Goal: Information Seeking & Learning: Learn about a topic

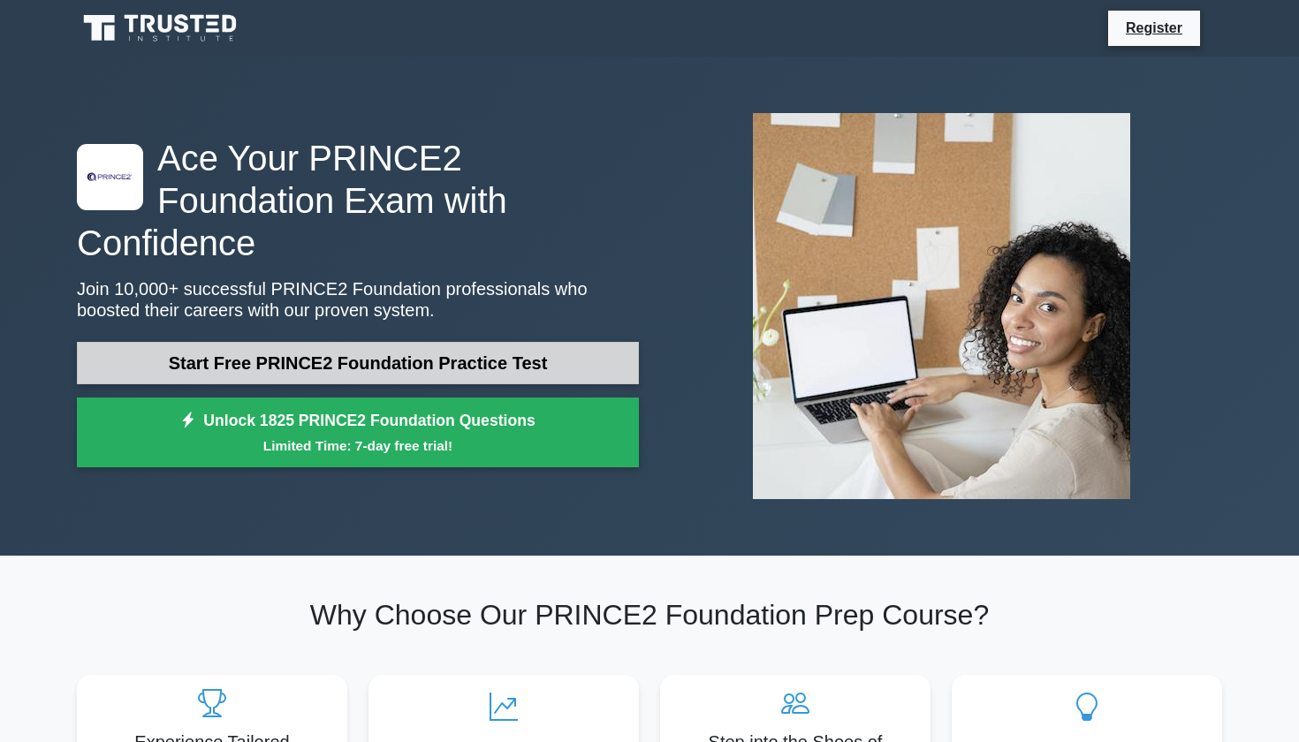
click at [251, 346] on link "Start Free PRINCE2 Foundation Practice Test" at bounding box center [358, 363] width 562 height 42
click at [293, 350] on link "Start Free PRINCE2 Foundation Practice Test" at bounding box center [358, 363] width 562 height 42
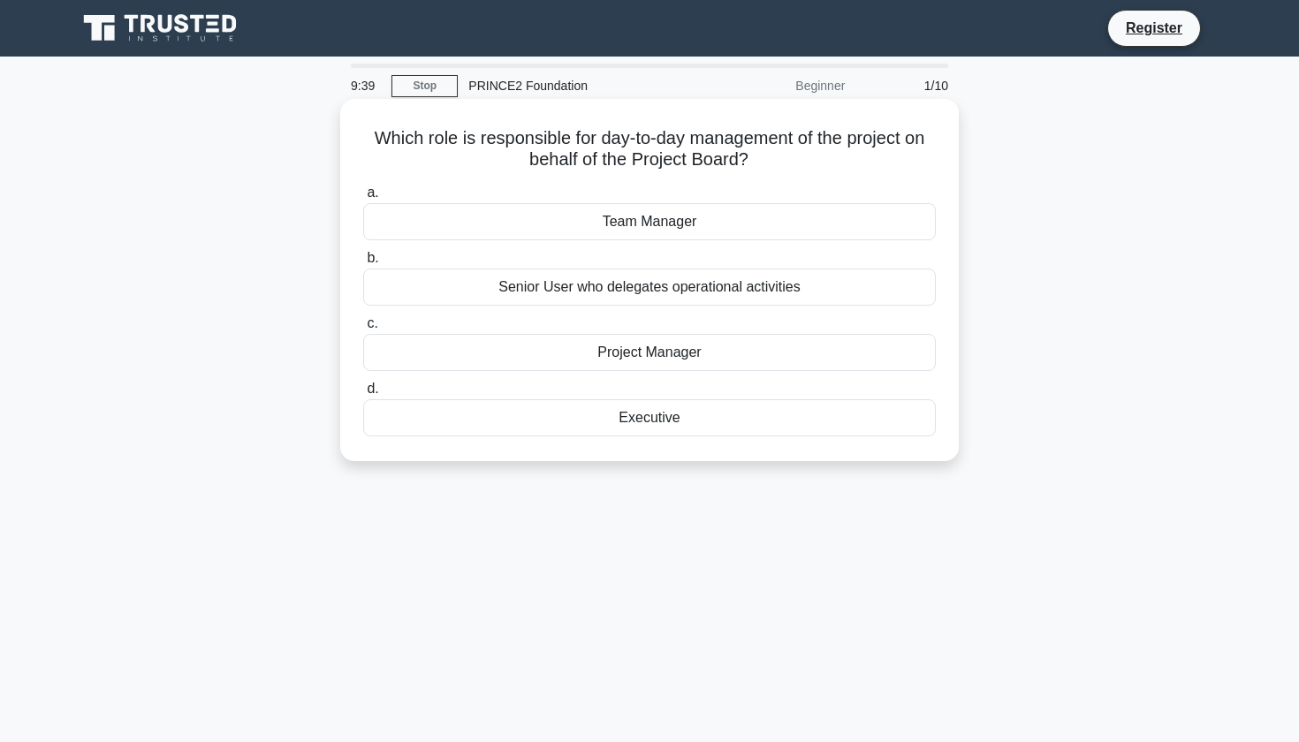
click at [660, 359] on div "Project Manager" at bounding box center [649, 352] width 573 height 37
click at [363, 330] on input "c. Project Manager" at bounding box center [363, 323] width 0 height 11
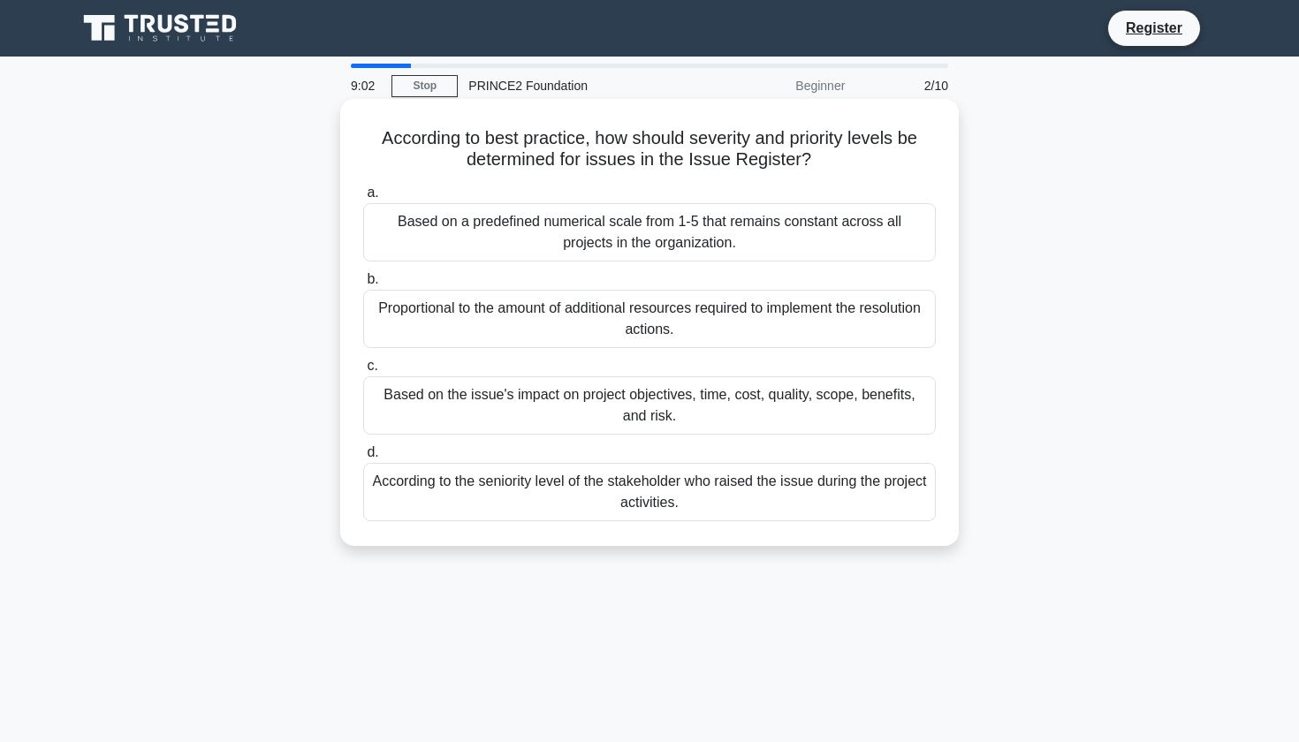
click at [503, 407] on div "Based on the issue's impact on project objectives, time, cost, quality, scope, …" at bounding box center [649, 406] width 573 height 58
click at [363, 372] on input "c. Based on the issue's impact on project objectives, time, cost, quality, scop…" at bounding box center [363, 366] width 0 height 11
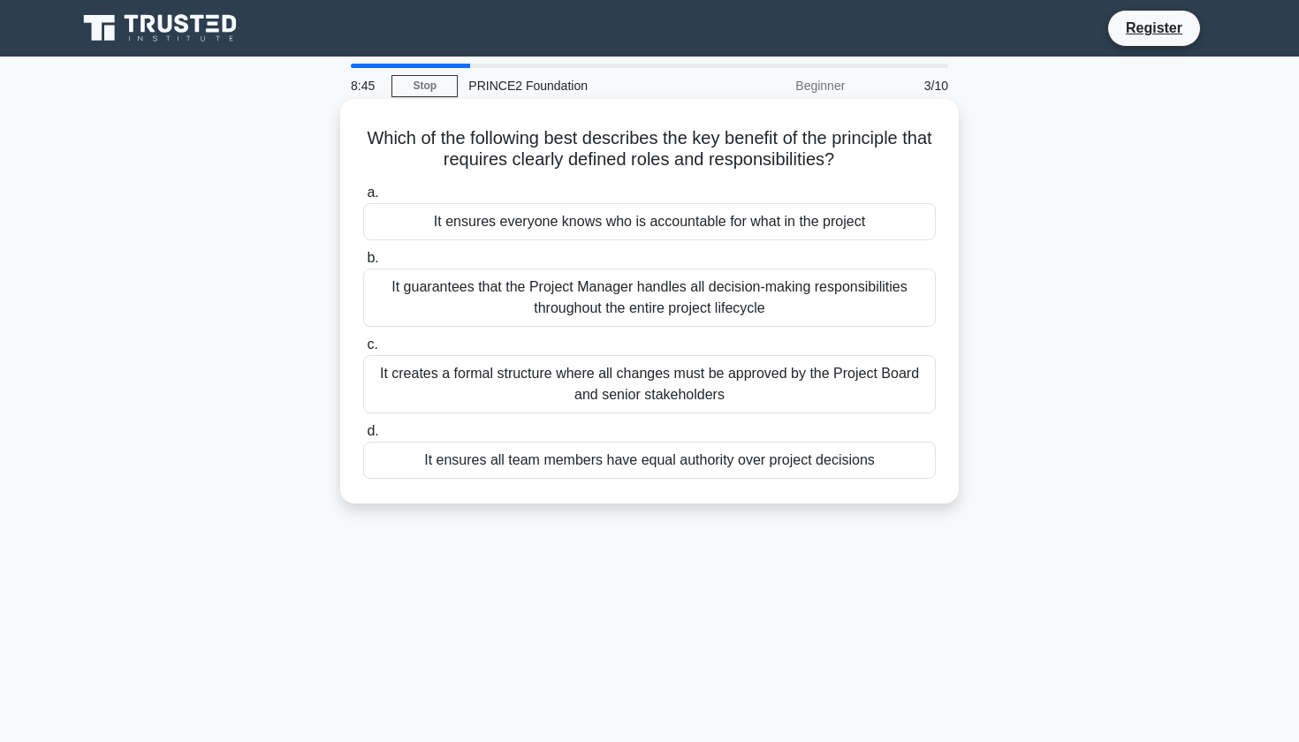
click at [518, 311] on div "It guarantees that the Project Manager handles all decision-making responsibili…" at bounding box center [649, 298] width 573 height 58
click at [363, 264] on input "b. It guarantees that the Project Manager handles all decision-making responsib…" at bounding box center [363, 258] width 0 height 11
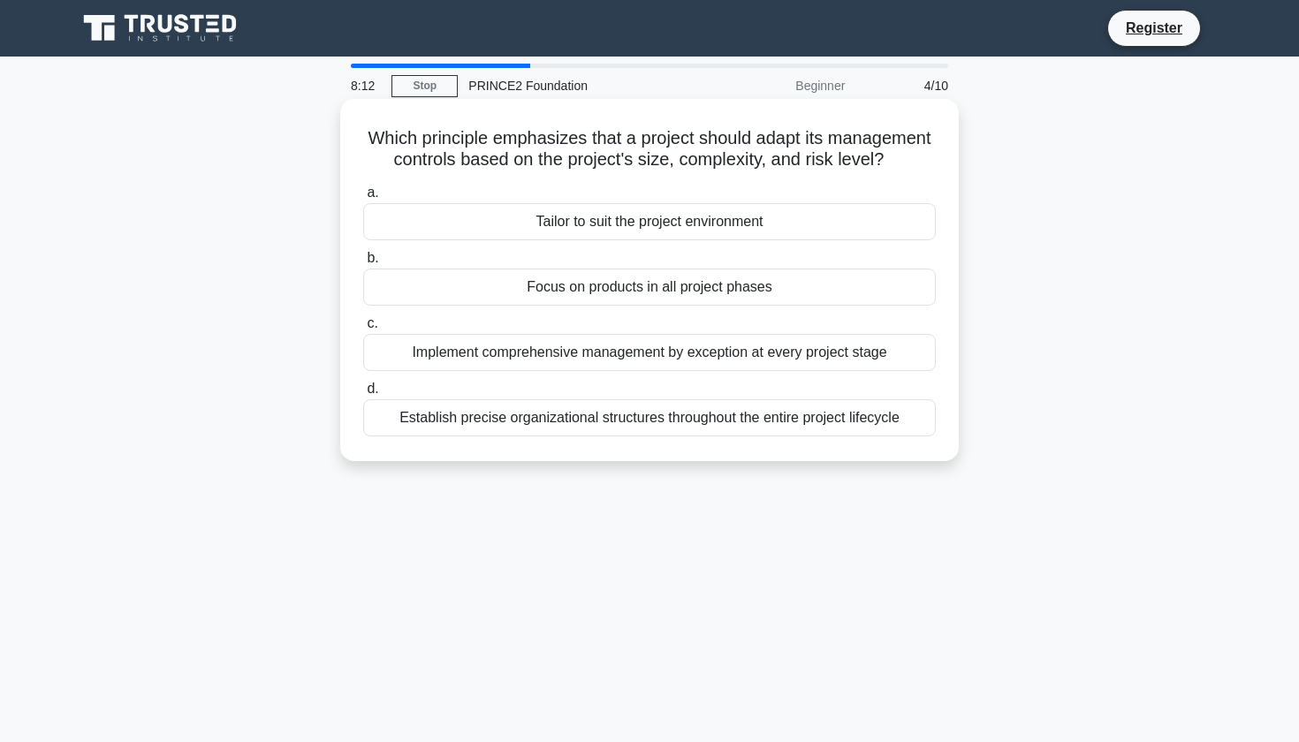
click at [584, 292] on div "Focus on products in all project phases" at bounding box center [649, 287] width 573 height 37
click at [363, 264] on input "b. Focus on products in all project phases" at bounding box center [363, 258] width 0 height 11
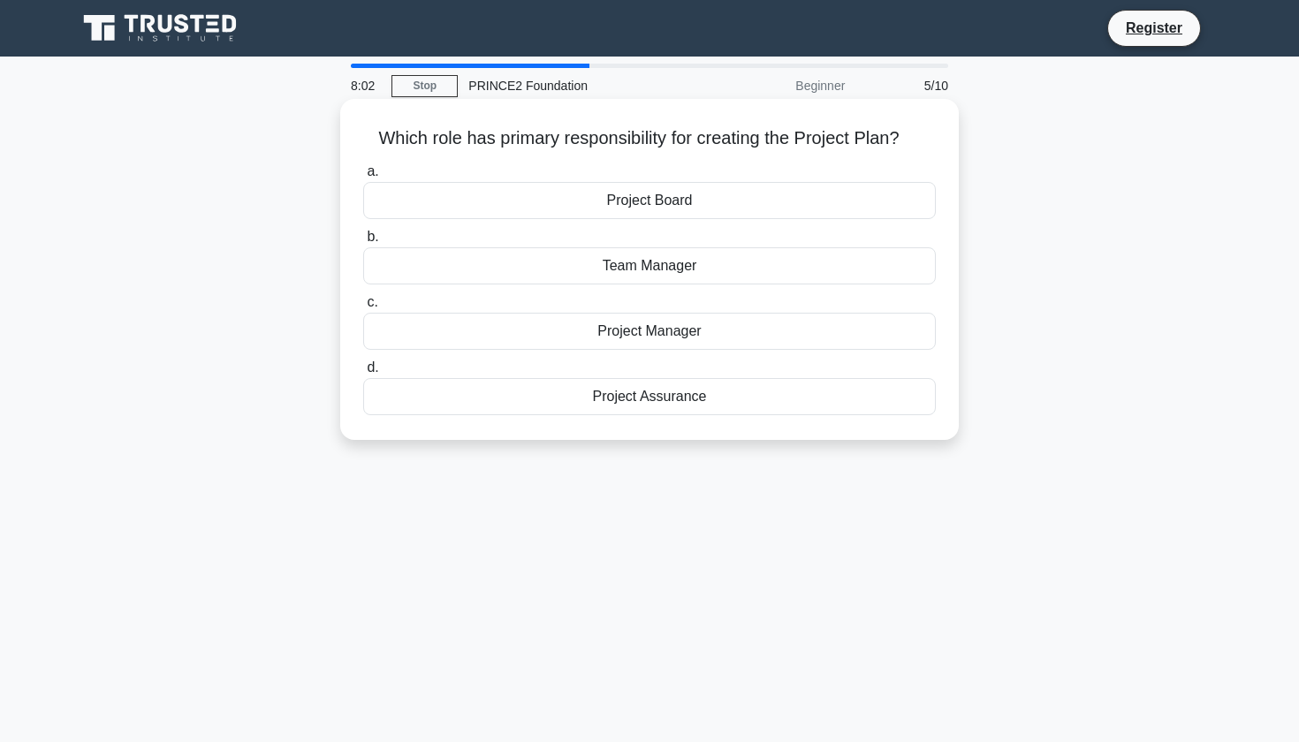
click at [613, 206] on div "Project Board" at bounding box center [649, 200] width 573 height 37
click at [363, 178] on input "a. Project Board" at bounding box center [363, 171] width 0 height 11
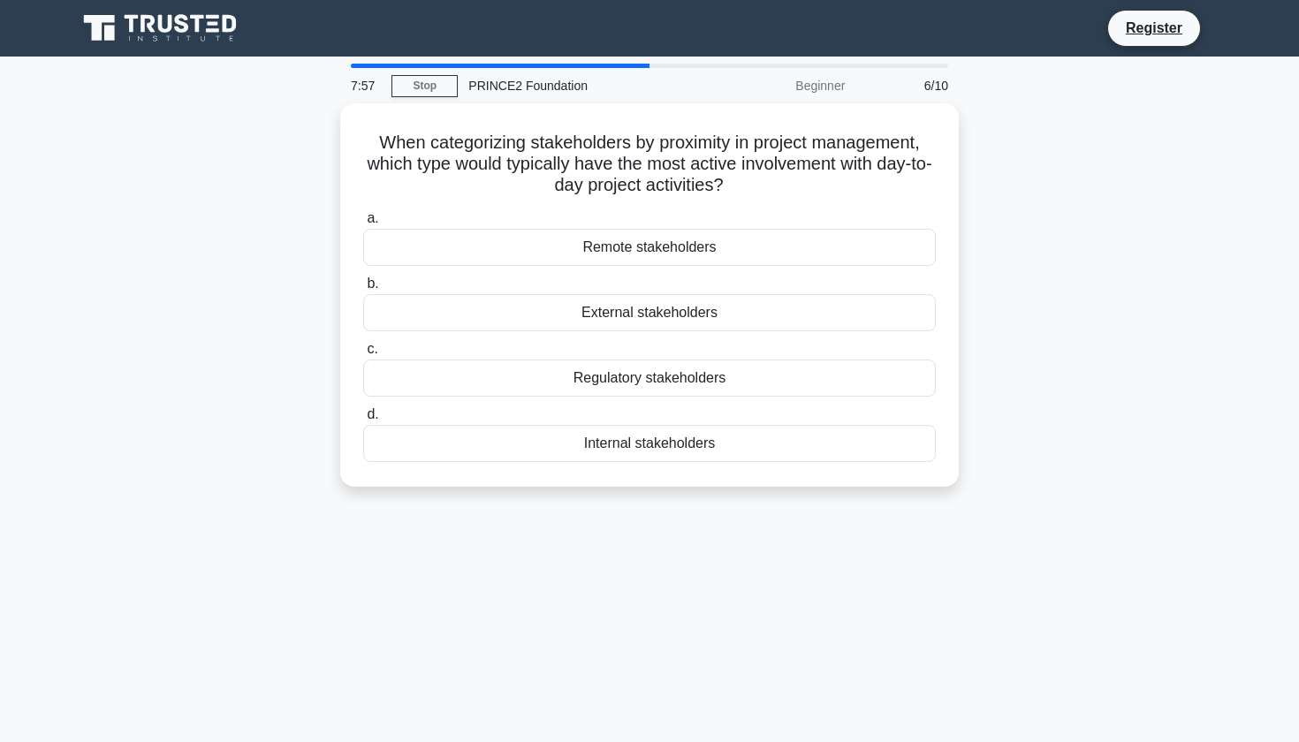
click at [816, 89] on div "Beginner" at bounding box center [778, 85] width 155 height 35
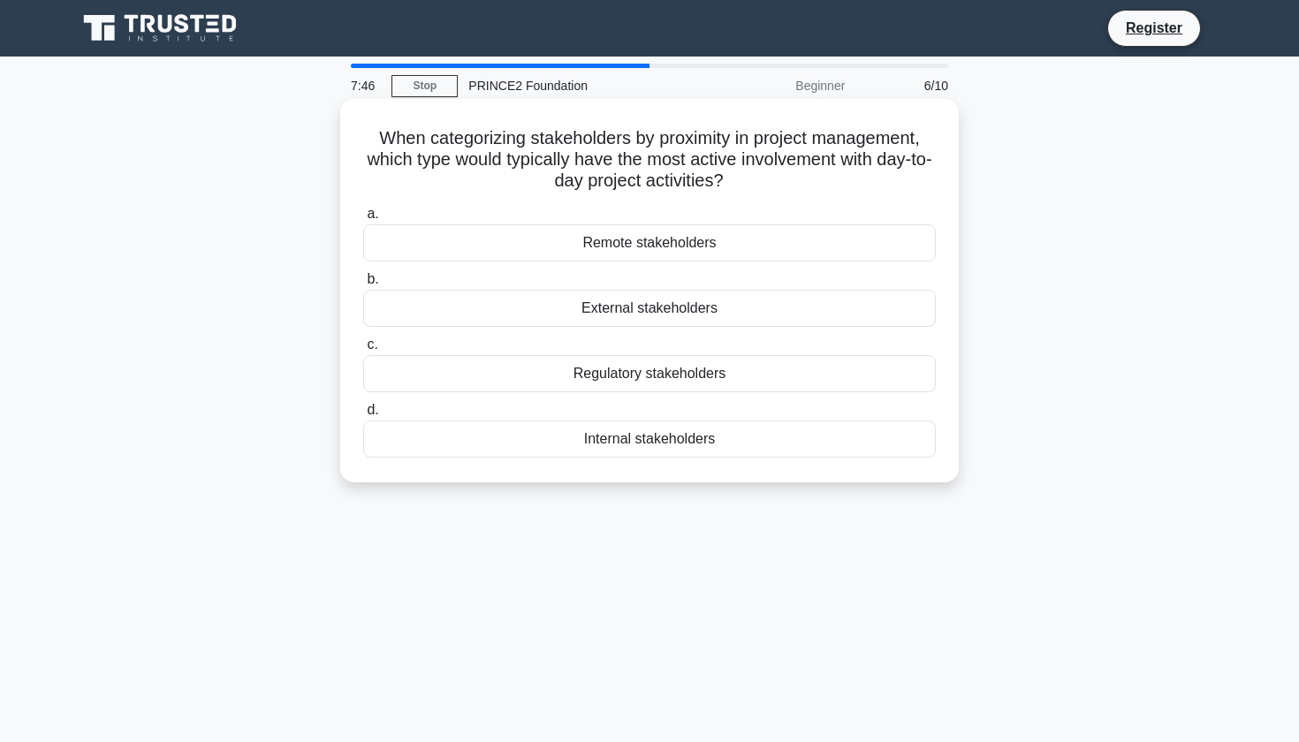
click at [603, 440] on div "Internal stakeholders" at bounding box center [649, 439] width 573 height 37
click at [363, 416] on input "d. Internal stakeholders" at bounding box center [363, 410] width 0 height 11
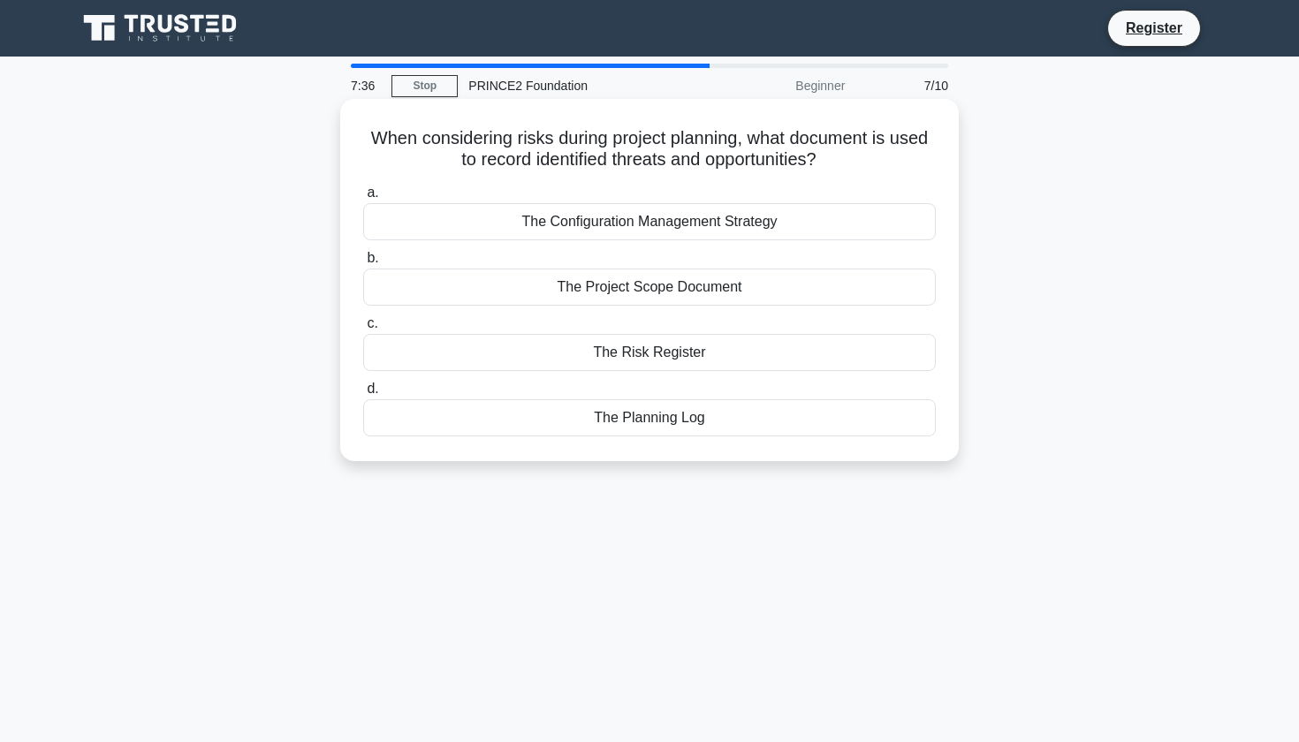
click at [590, 351] on div "The Risk Register" at bounding box center [649, 352] width 573 height 37
click at [363, 330] on input "c. The Risk Register" at bounding box center [363, 323] width 0 height 11
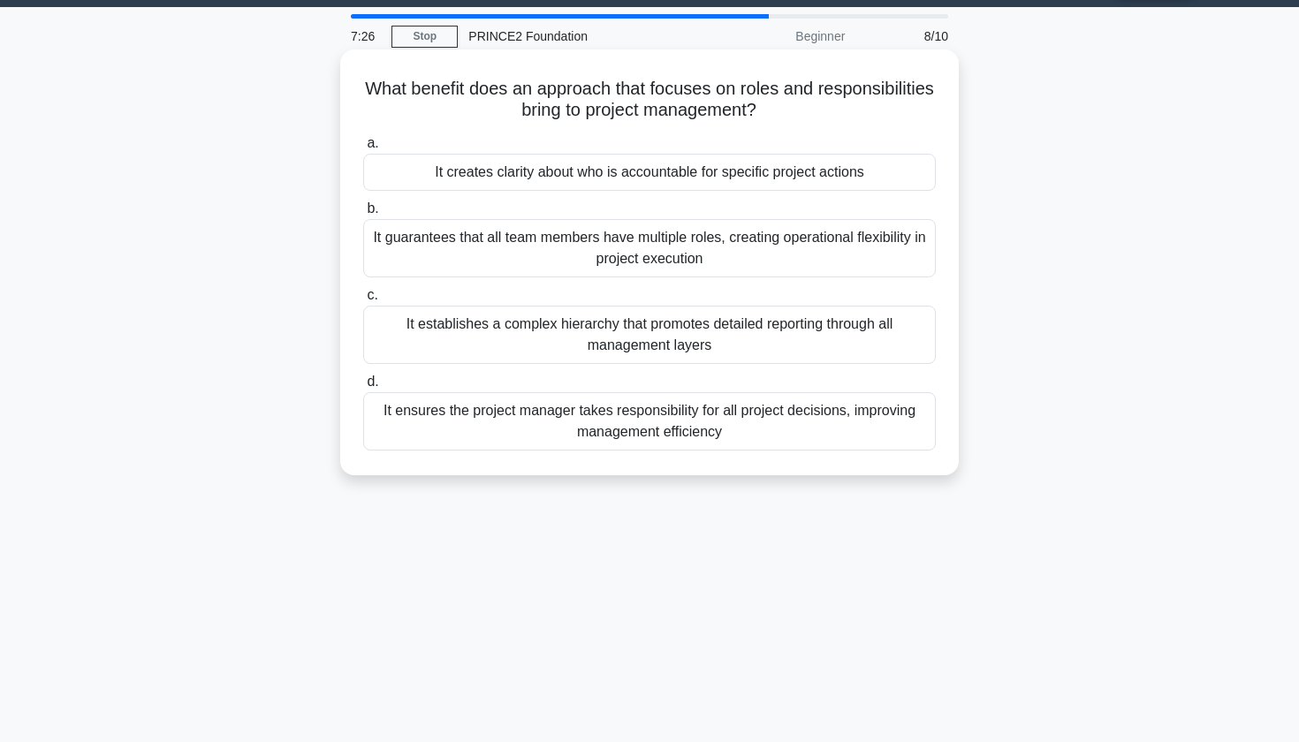
scroll to position [46, 0]
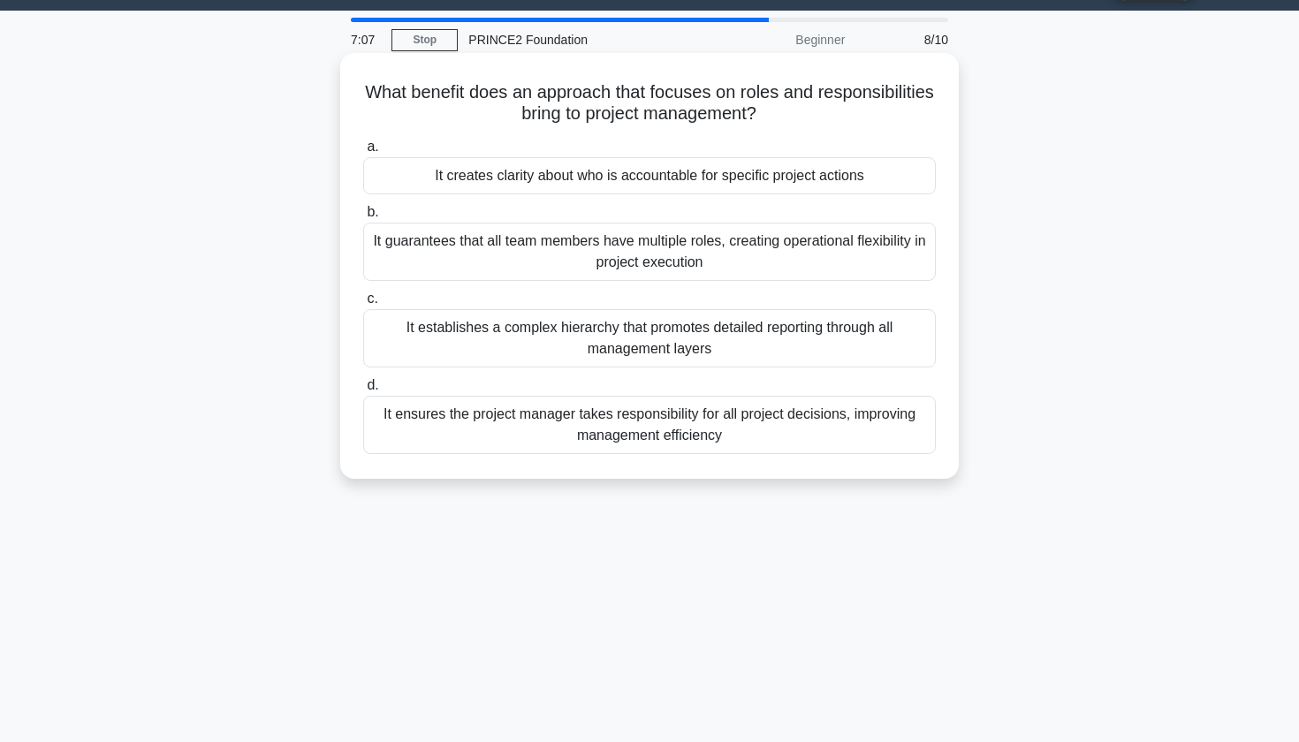
click at [555, 185] on div "It creates clarity about who is accountable for specific project actions" at bounding box center [649, 175] width 573 height 37
click at [363, 153] on input "a. It creates clarity about who is accountable for specific project actions" at bounding box center [363, 146] width 0 height 11
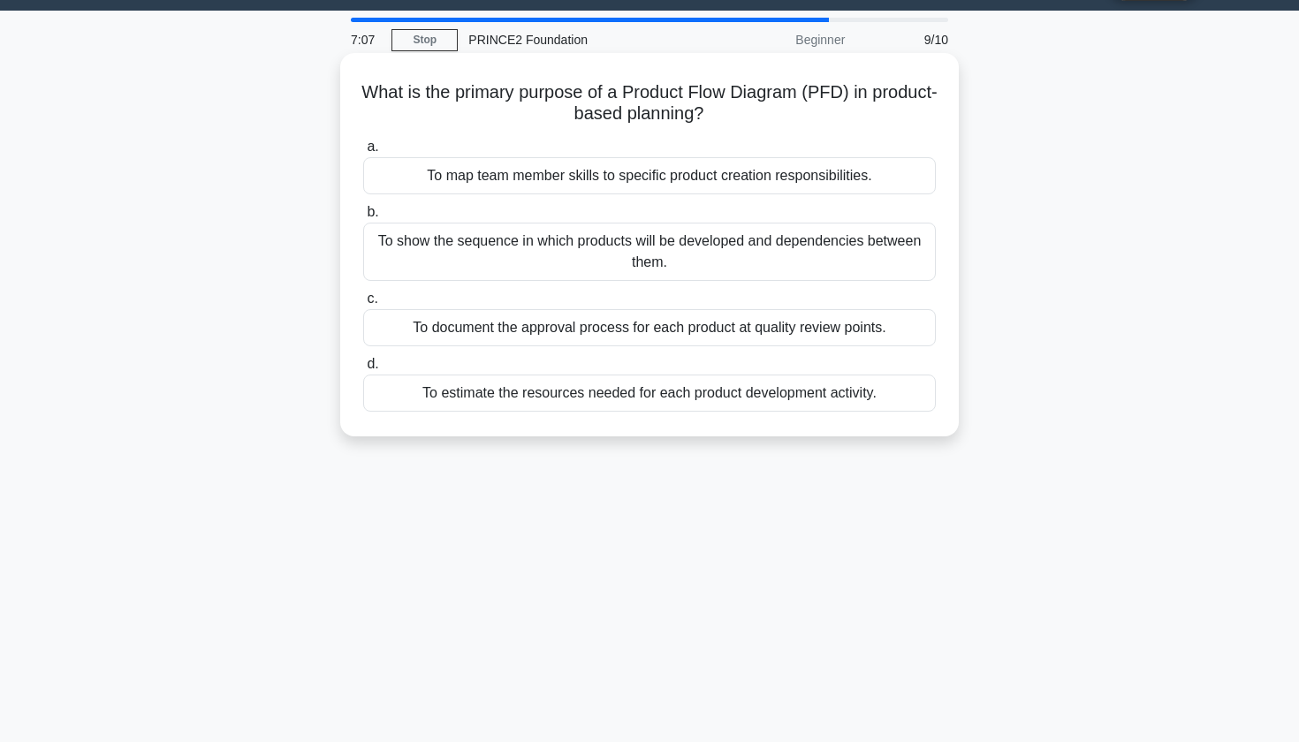
scroll to position [0, 0]
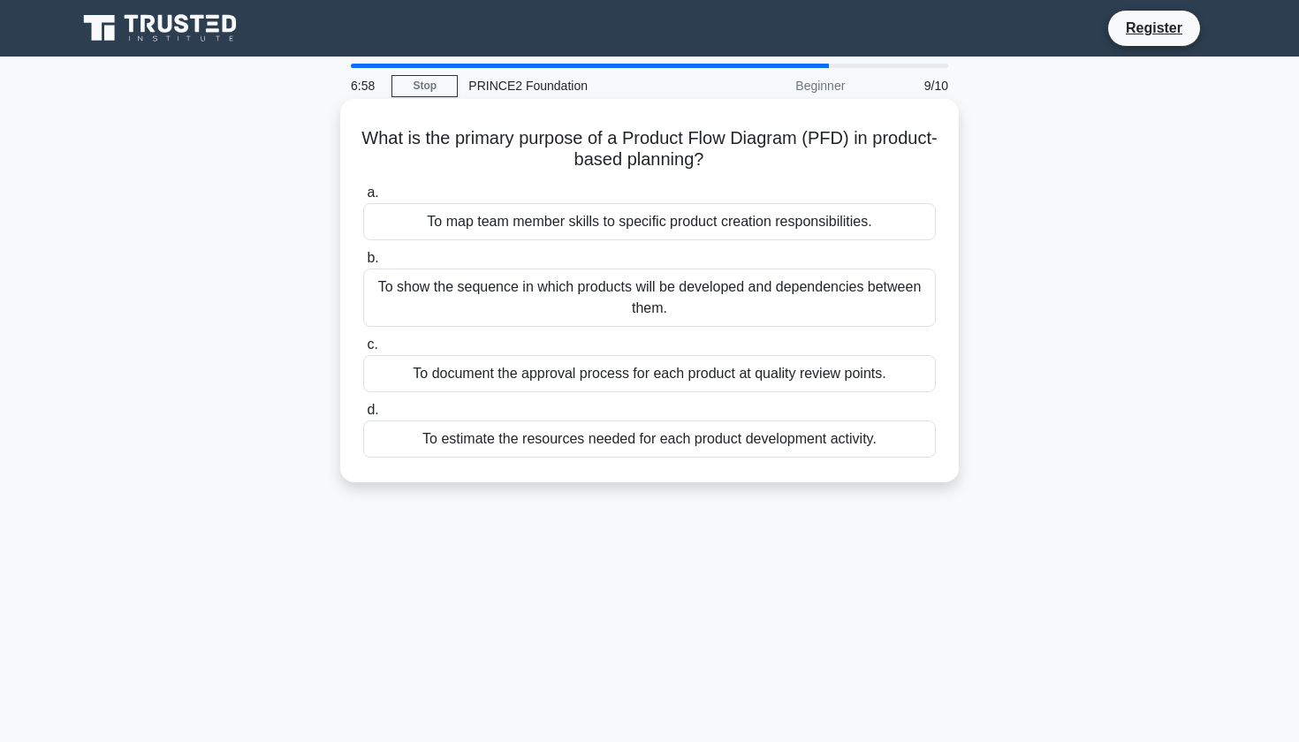
click at [579, 301] on div "To show the sequence in which products will be developed and dependencies betwe…" at bounding box center [649, 298] width 573 height 58
click at [363, 264] on input "b. To show the sequence in which products will be developed and dependencies be…" at bounding box center [363, 258] width 0 height 11
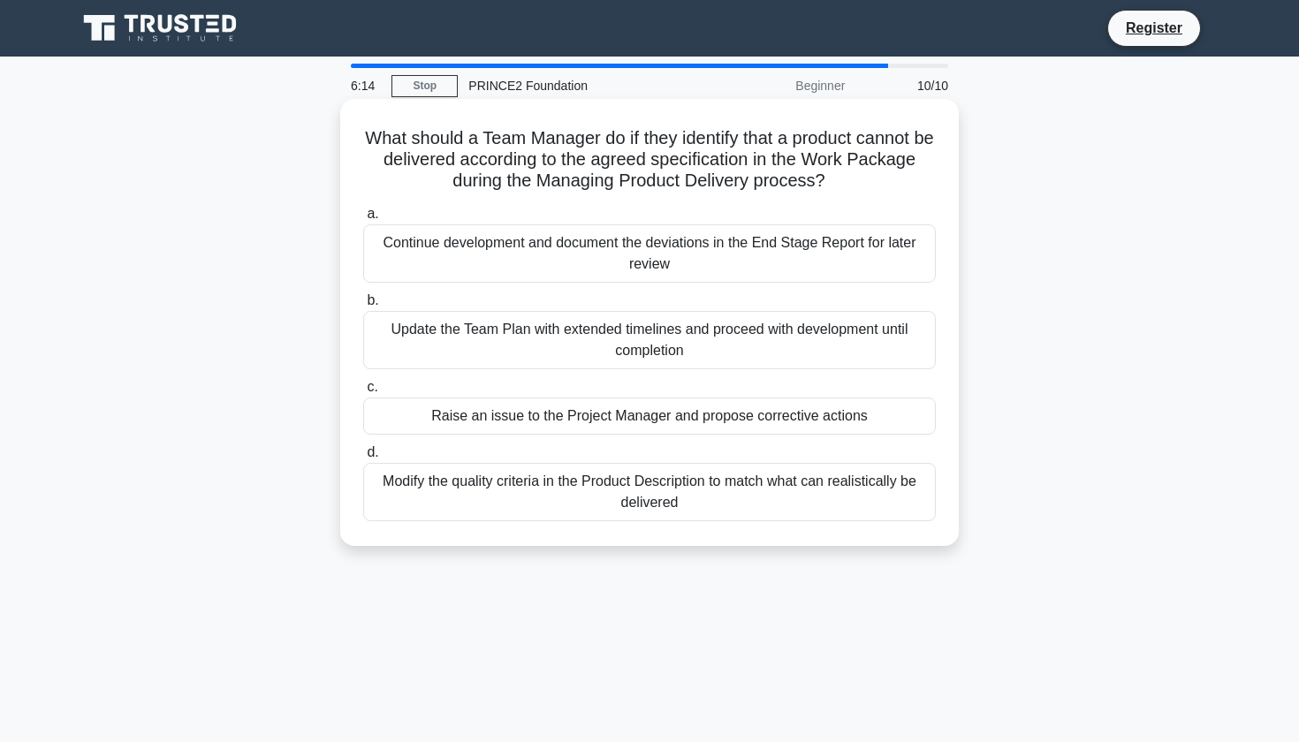
click at [537, 416] on div "Raise an issue to the Project Manager and propose corrective actions" at bounding box center [649, 416] width 573 height 37
click at [363, 393] on input "c. Raise an issue to the Project Manager and propose corrective actions" at bounding box center [363, 387] width 0 height 11
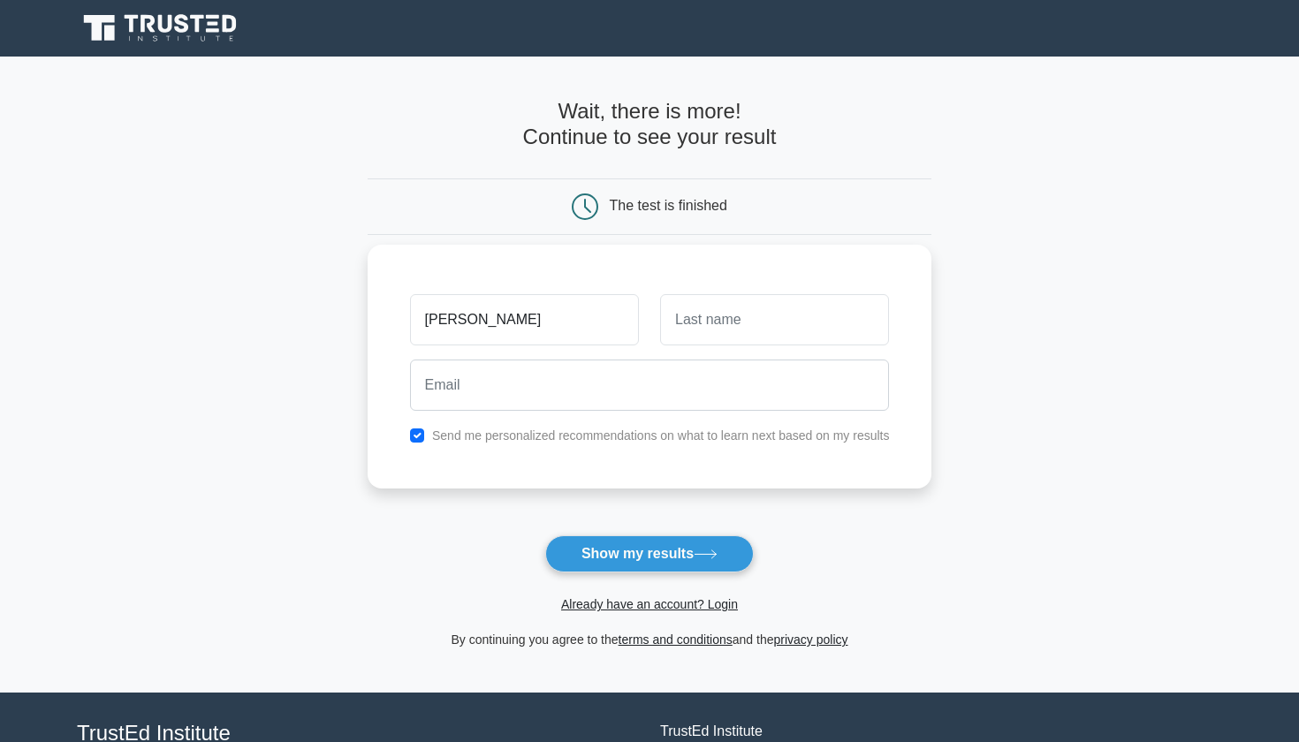
type input "[PERSON_NAME]"
type input "rose"
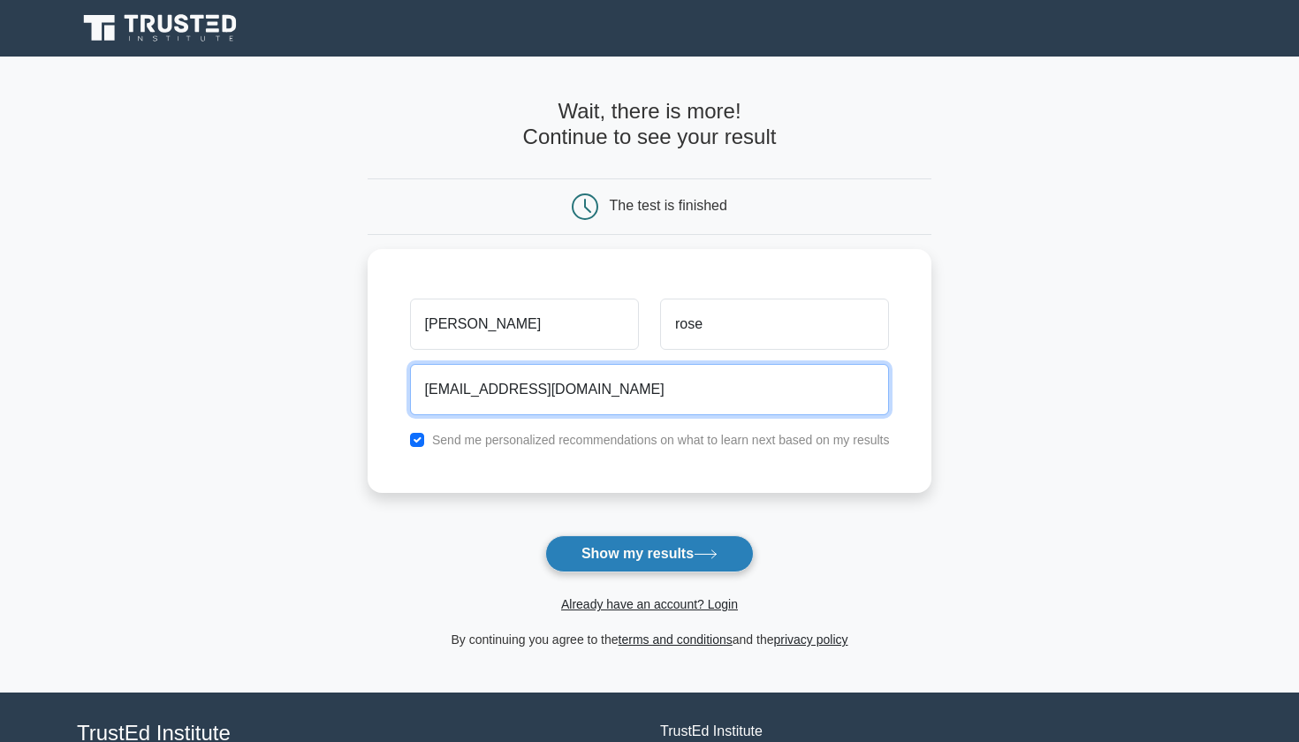
type input "joshu27rose@gmail.com"
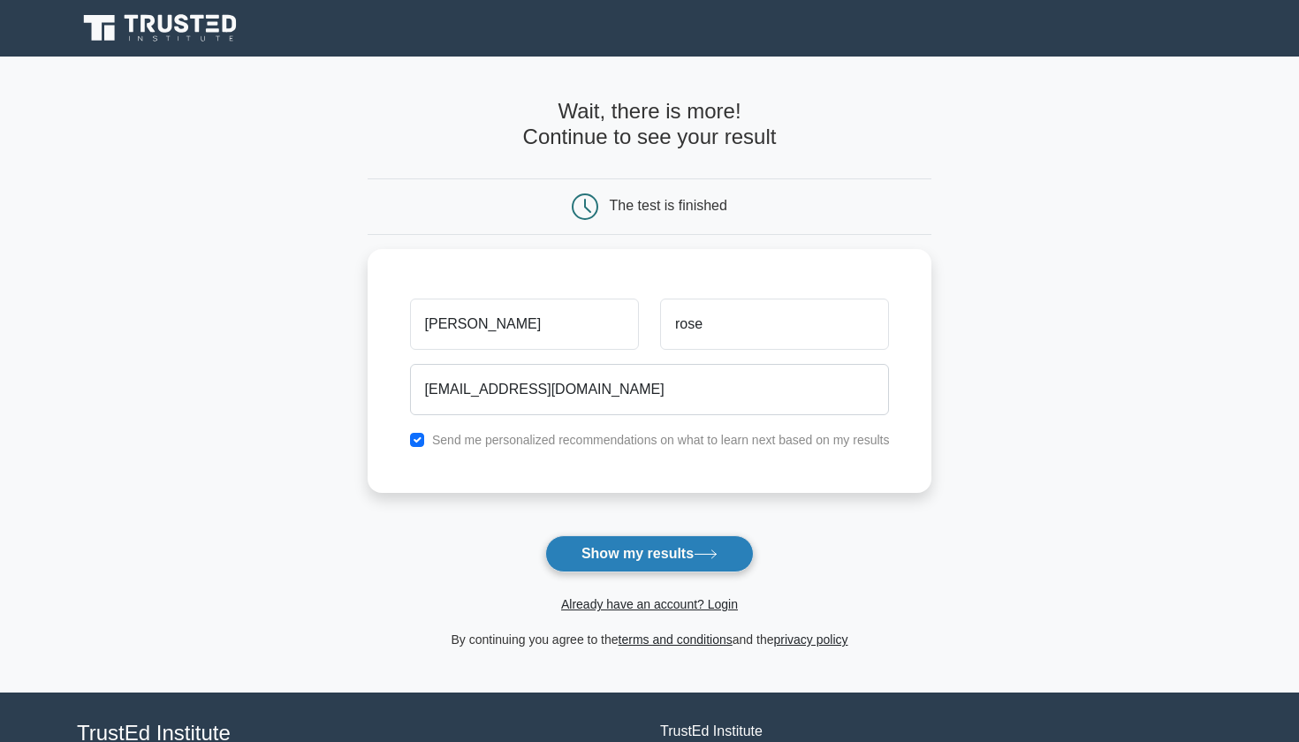
click at [577, 543] on button "Show my results" at bounding box center [649, 554] width 209 height 37
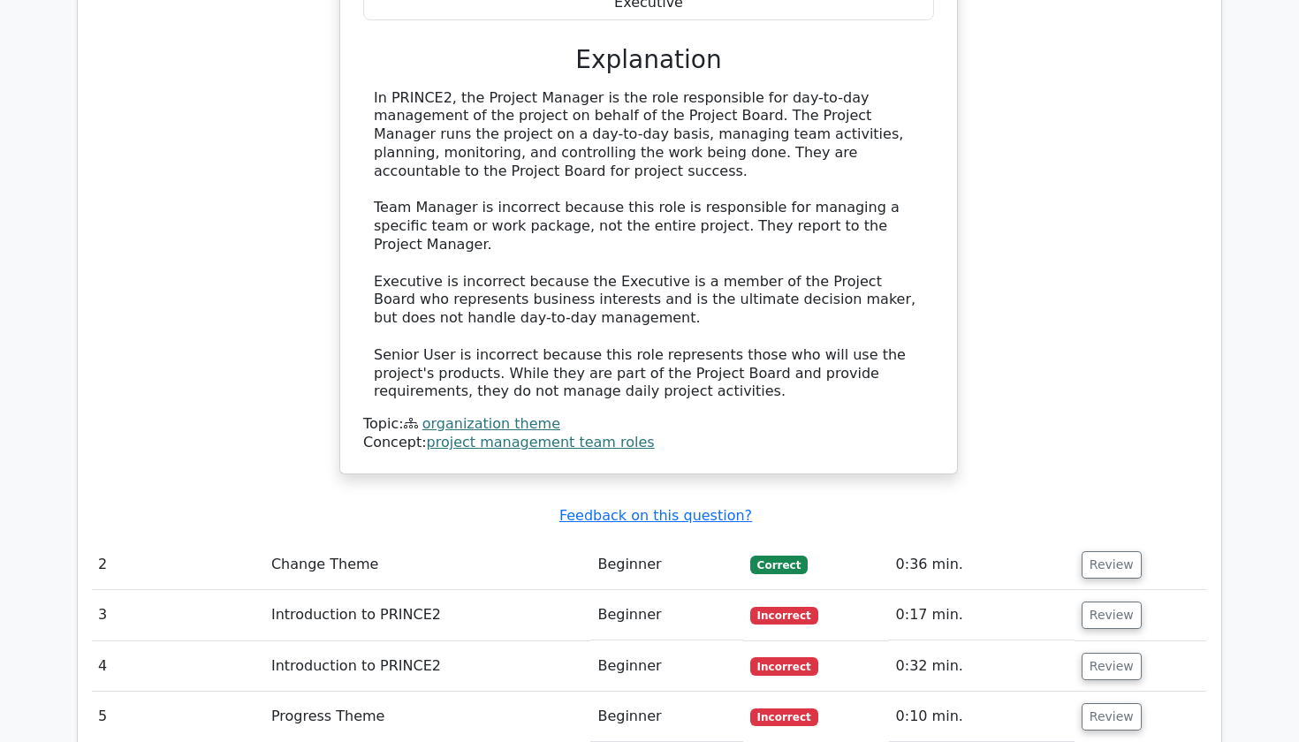
scroll to position [1887, 0]
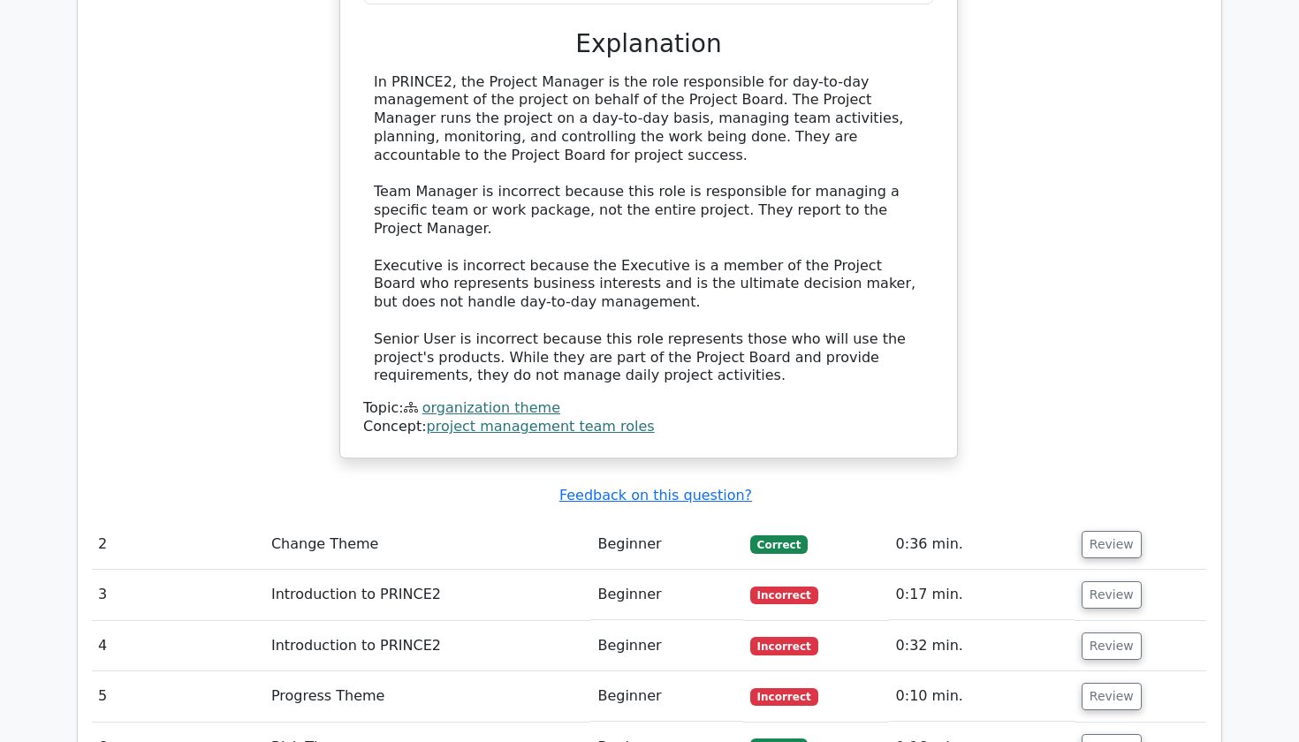
click at [557, 520] on td "Change Theme" at bounding box center [427, 545] width 327 height 50
click at [1101, 531] on button "Review" at bounding box center [1112, 544] width 60 height 27
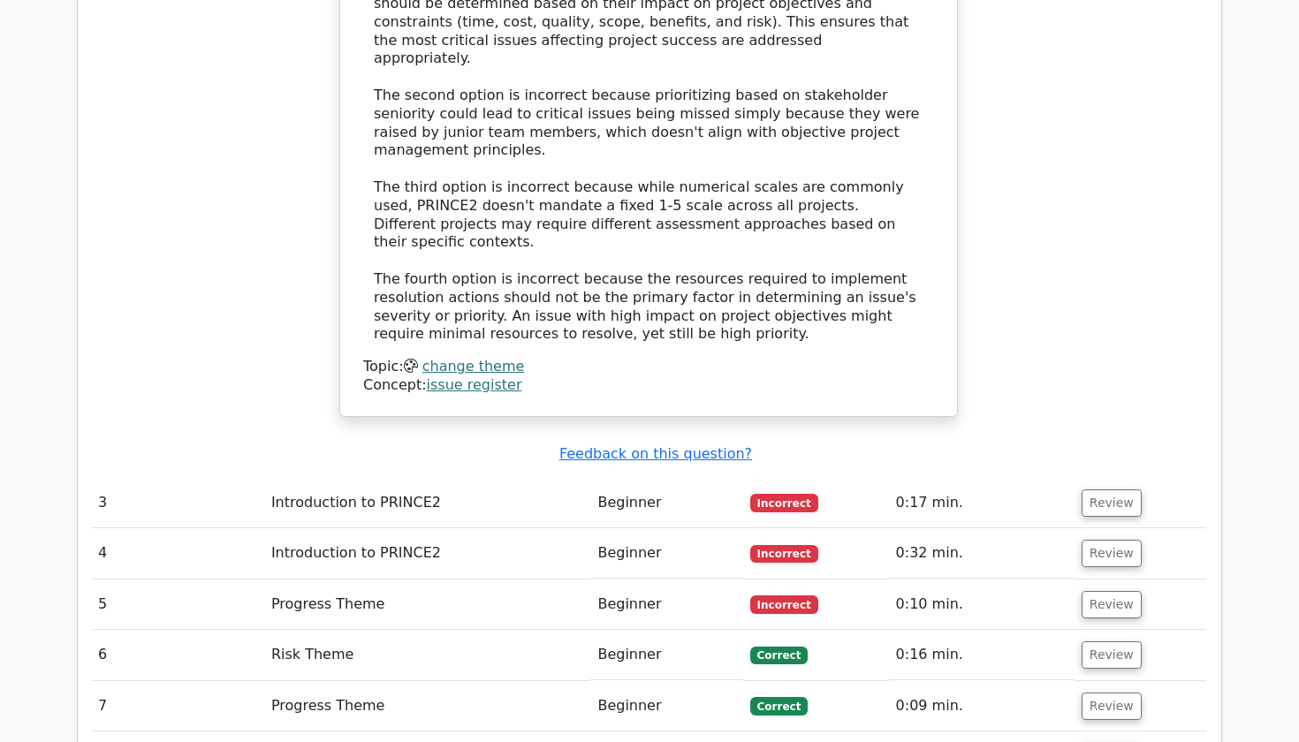
scroll to position [2942, 0]
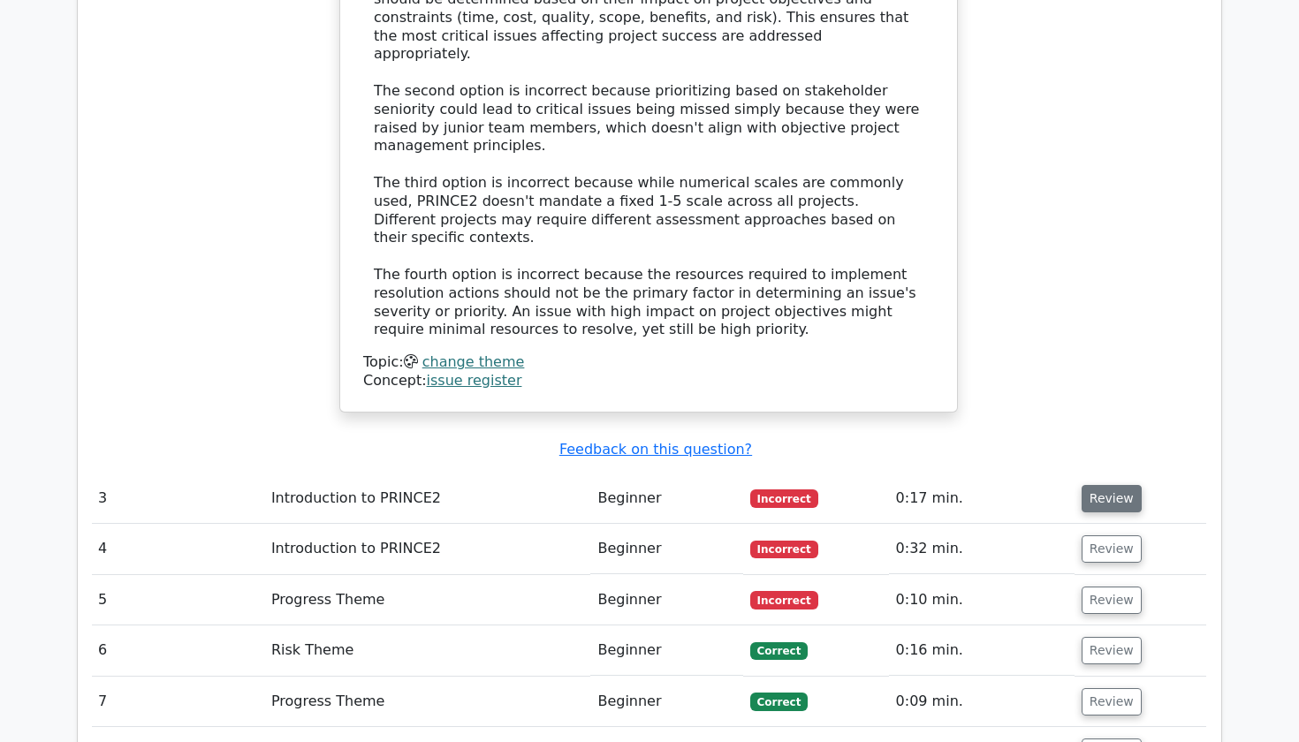
click at [1097, 485] on button "Review" at bounding box center [1112, 498] width 60 height 27
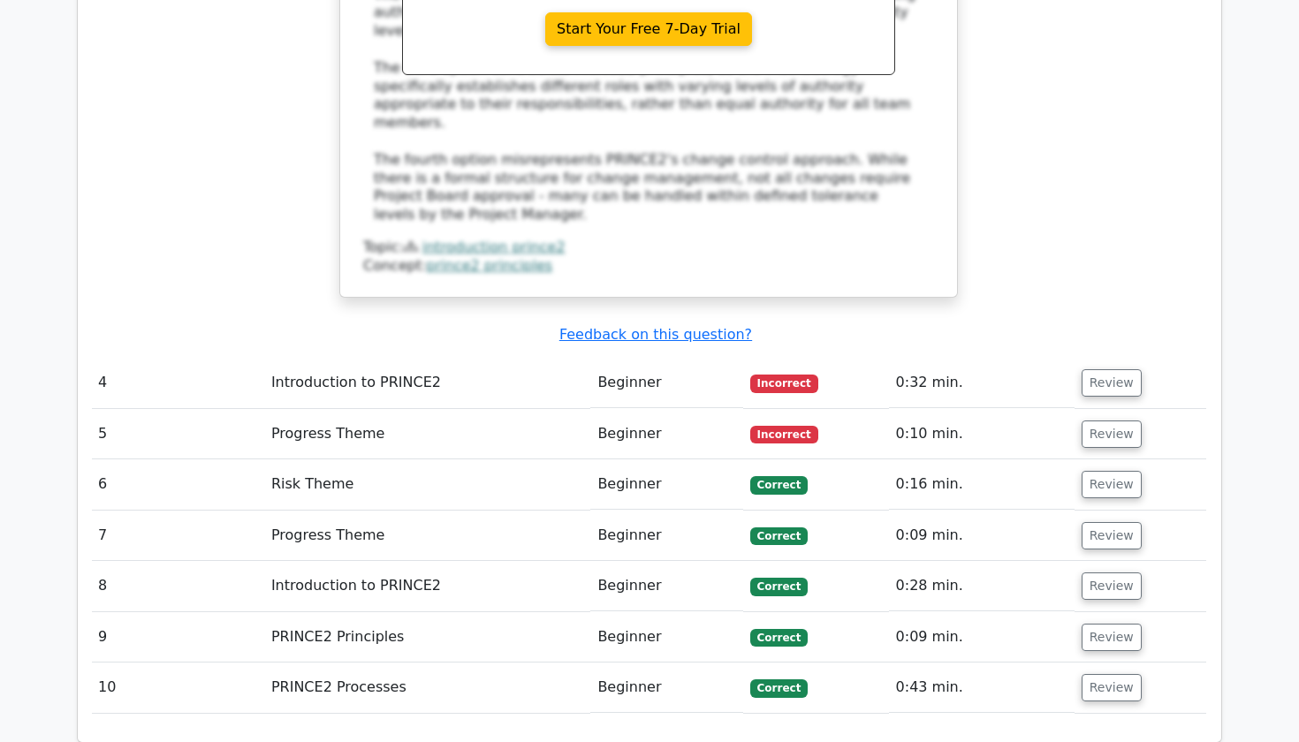
scroll to position [3995, 0]
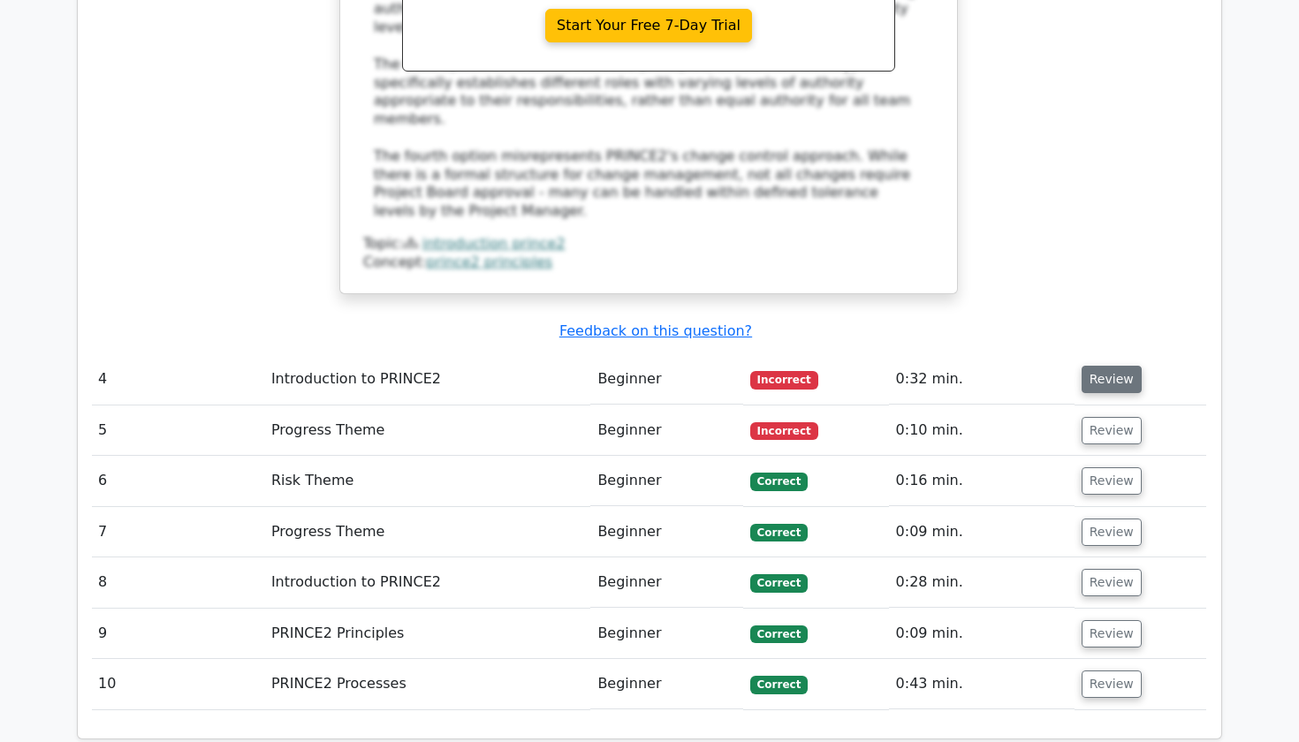
click at [1098, 366] on button "Review" at bounding box center [1112, 379] width 60 height 27
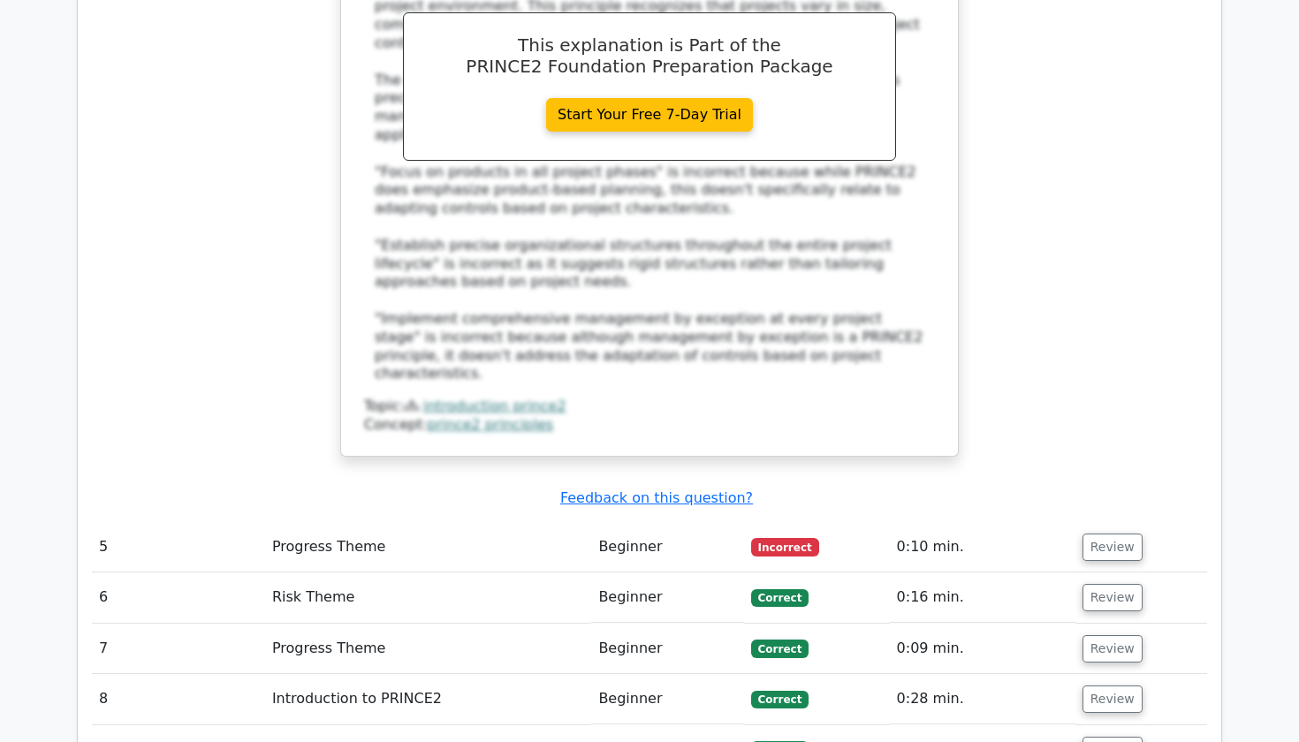
scroll to position [4897, 0]
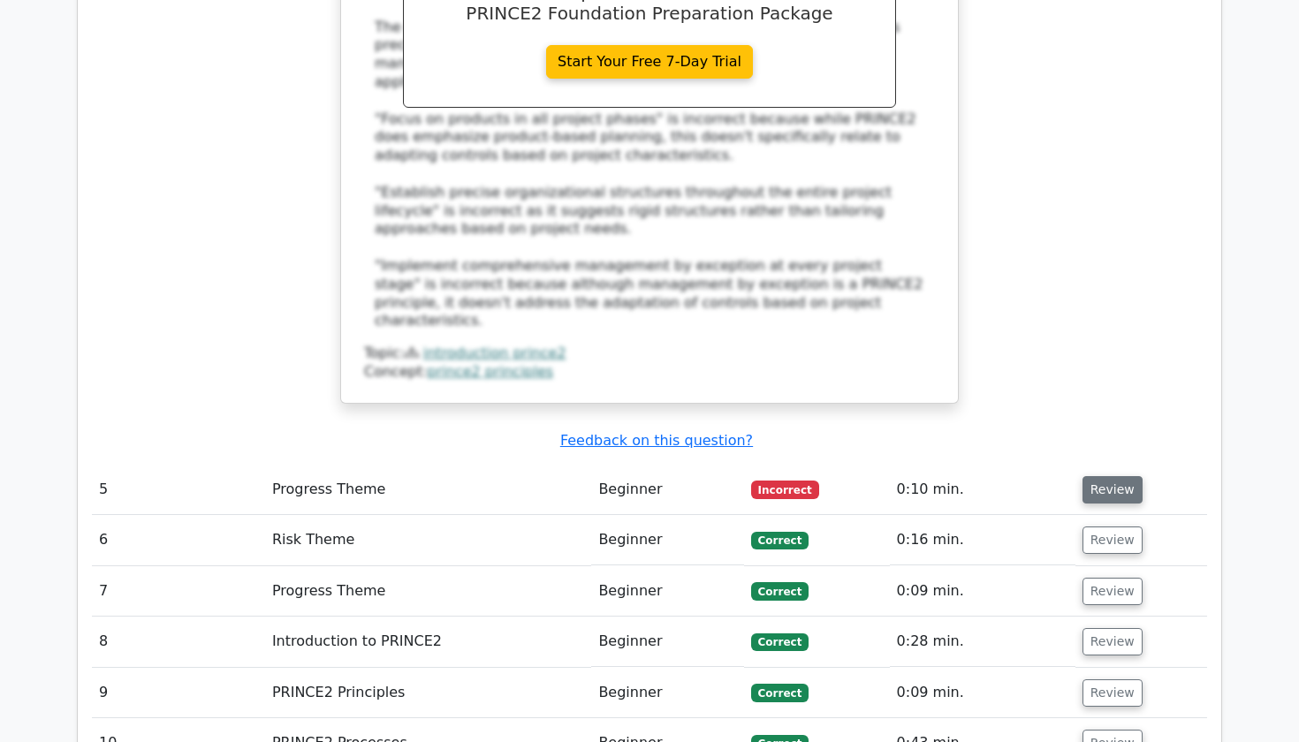
click at [1091, 476] on button "Review" at bounding box center [1113, 489] width 60 height 27
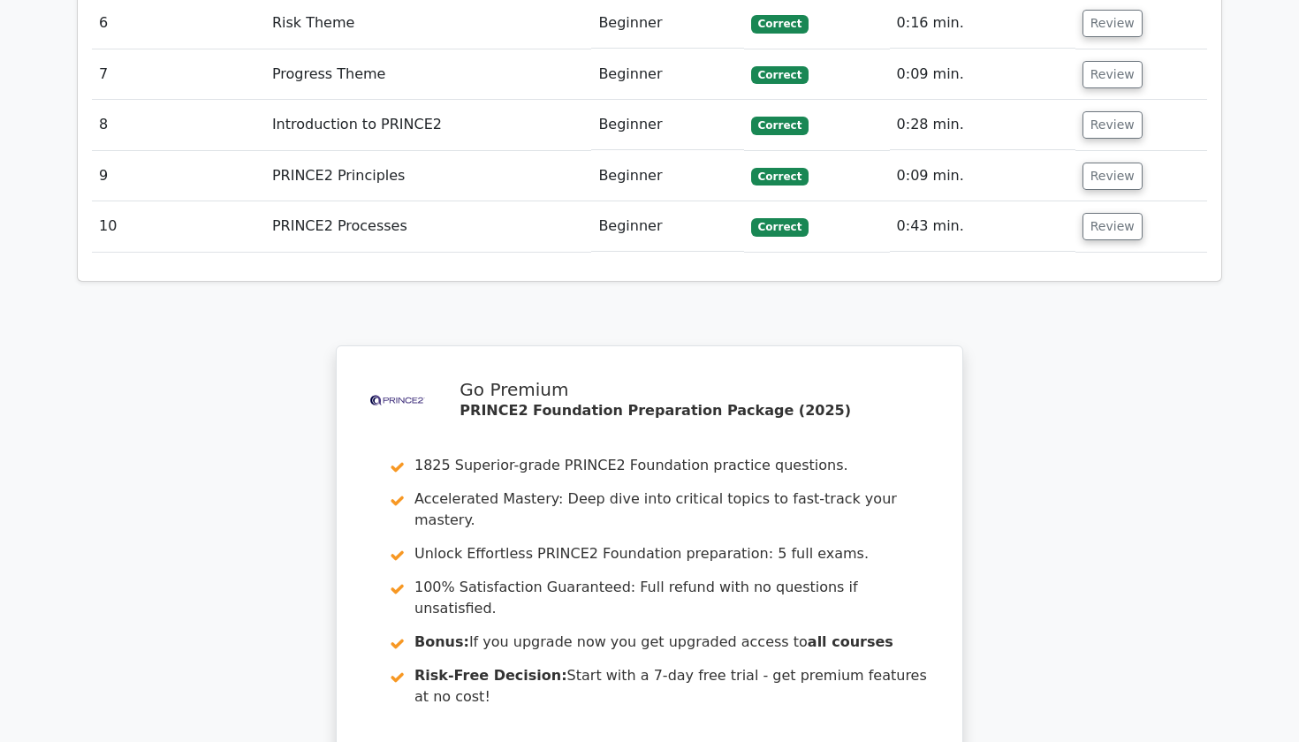
scroll to position [6209, 0]
